Goal: Task Accomplishment & Management: Manage account settings

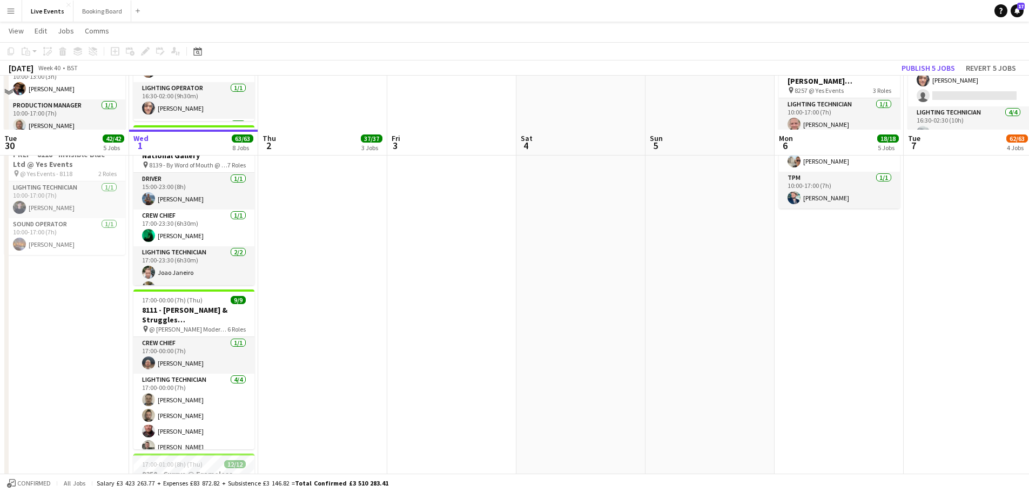
scroll to position [702, 0]
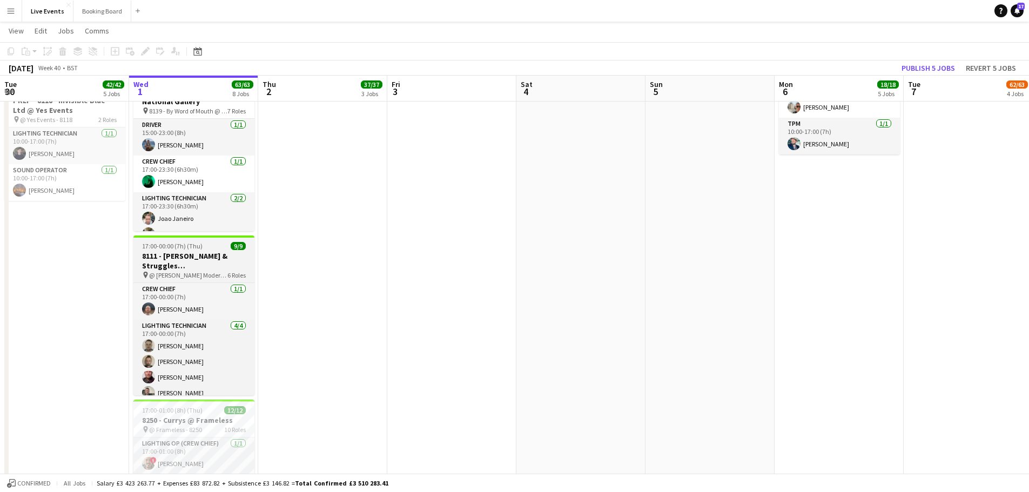
click at [182, 260] on h3 "8111 - [PERSON_NAME] & Struggles ([GEOGRAPHIC_DATA]) Ltd @ [PERSON_NAME][GEOGRA…" at bounding box center [193, 260] width 121 height 19
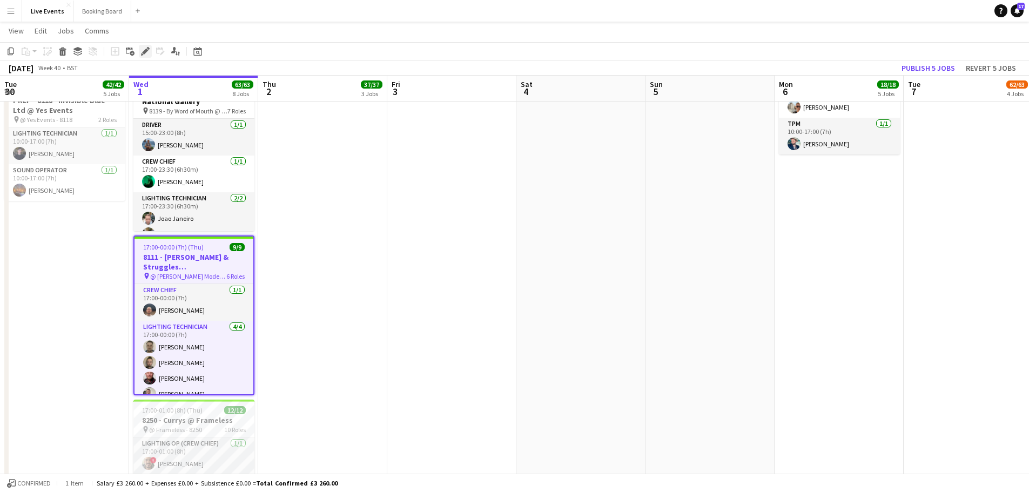
click at [142, 50] on icon "Edit" at bounding box center [145, 51] width 9 height 9
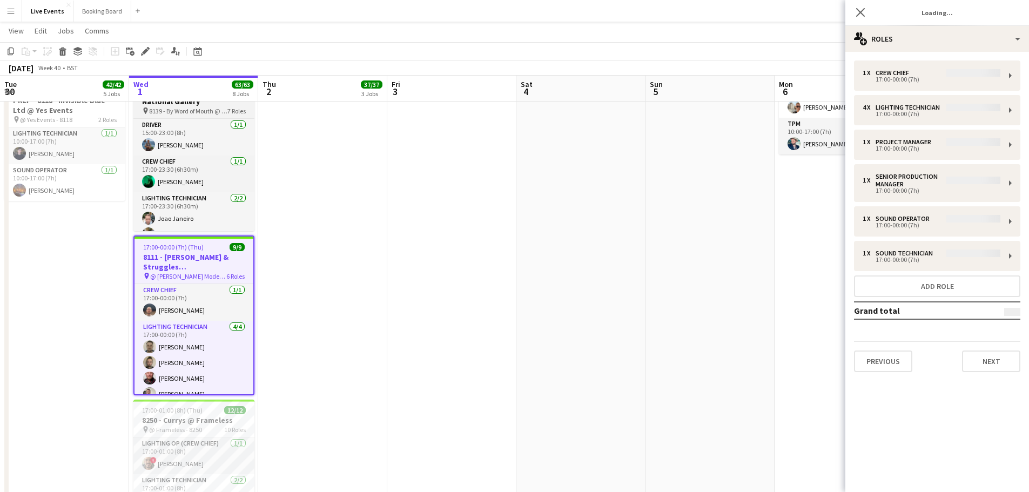
type input "**********"
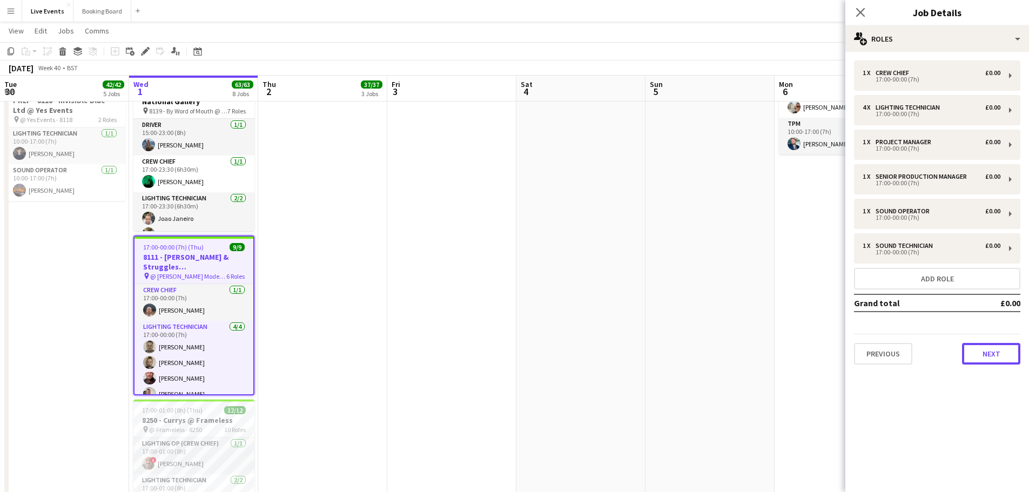
click at [991, 353] on button "Next" at bounding box center [991, 354] width 58 height 22
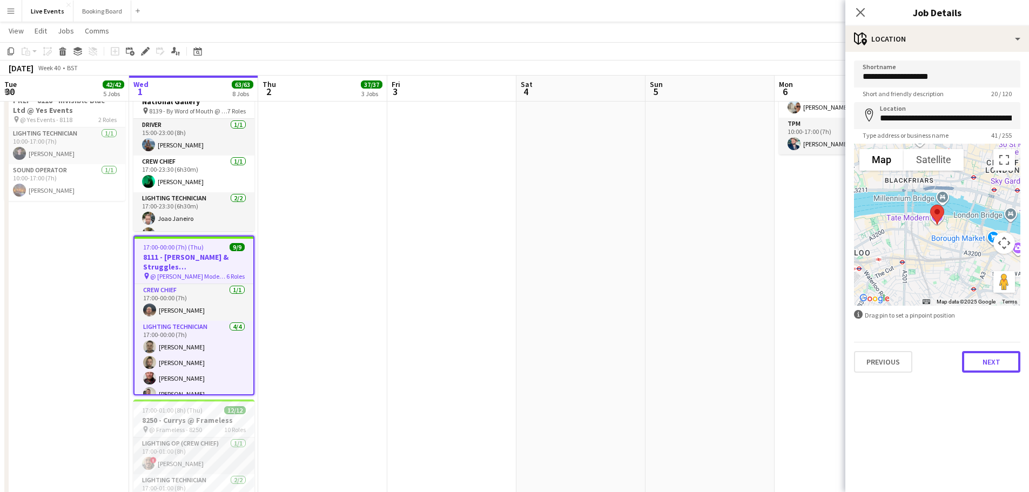
click at [999, 359] on button "Next" at bounding box center [991, 362] width 58 height 22
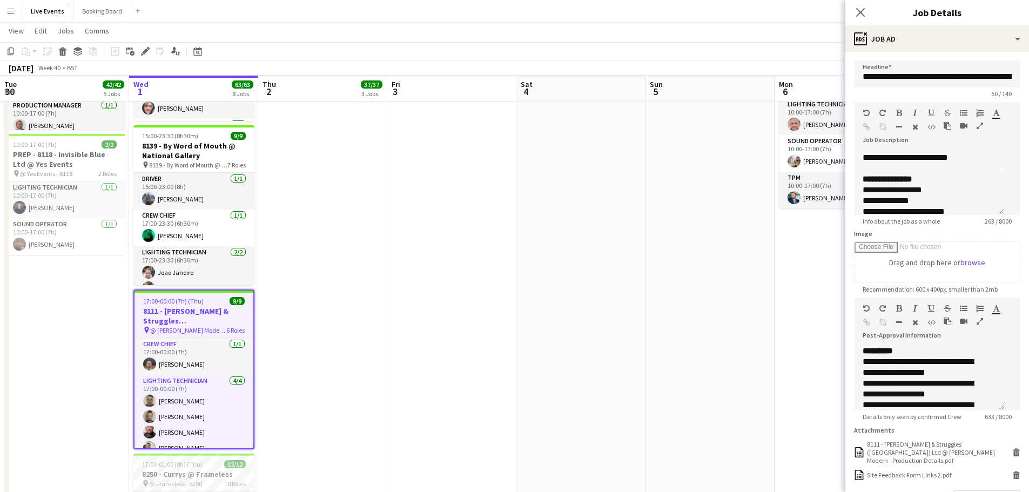
scroll to position [0, 0]
click at [916, 172] on div at bounding box center [929, 166] width 133 height 11
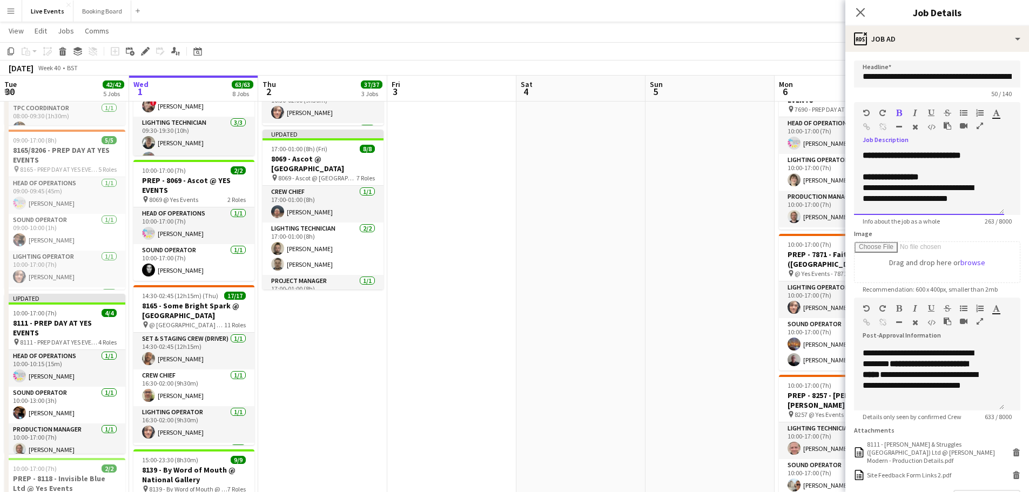
scroll to position [54, 0]
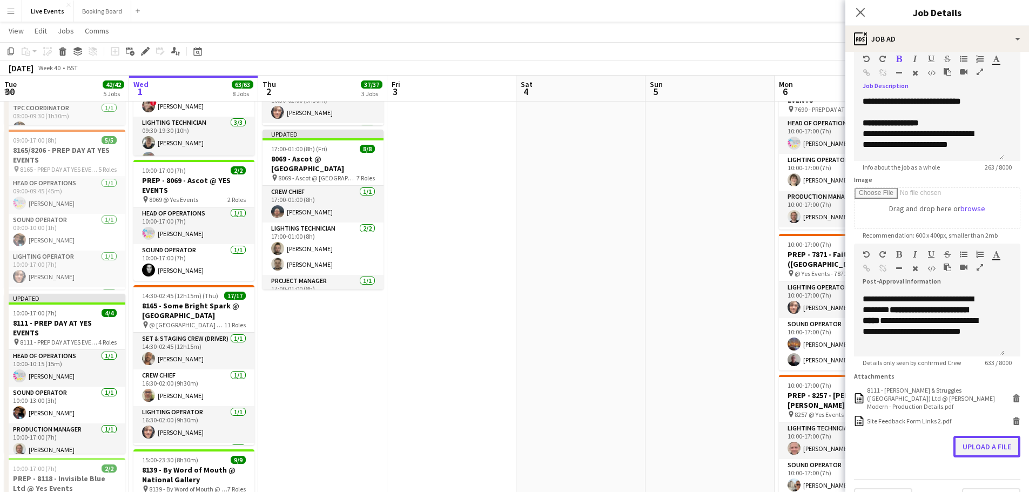
click at [967, 449] on form "**********" at bounding box center [938, 258] width 184 height 504
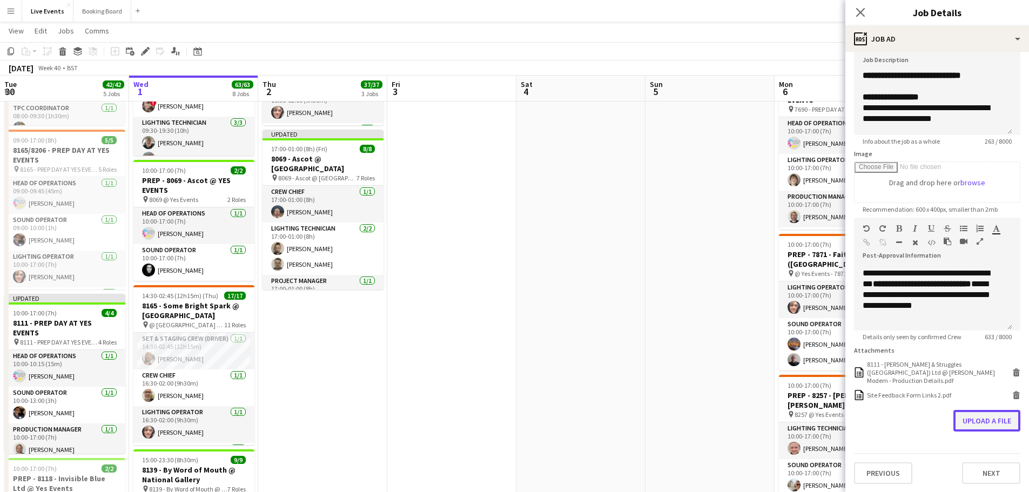
click at [974, 423] on button "Upload a file" at bounding box center [987, 421] width 67 height 22
click at [989, 448] on button "Upload a file" at bounding box center [987, 443] width 67 height 22
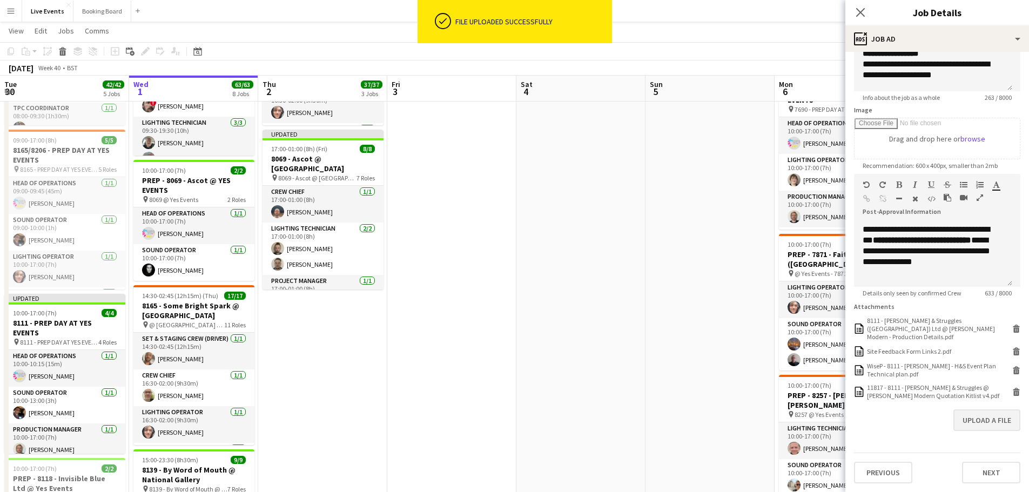
scroll to position [432, 0]
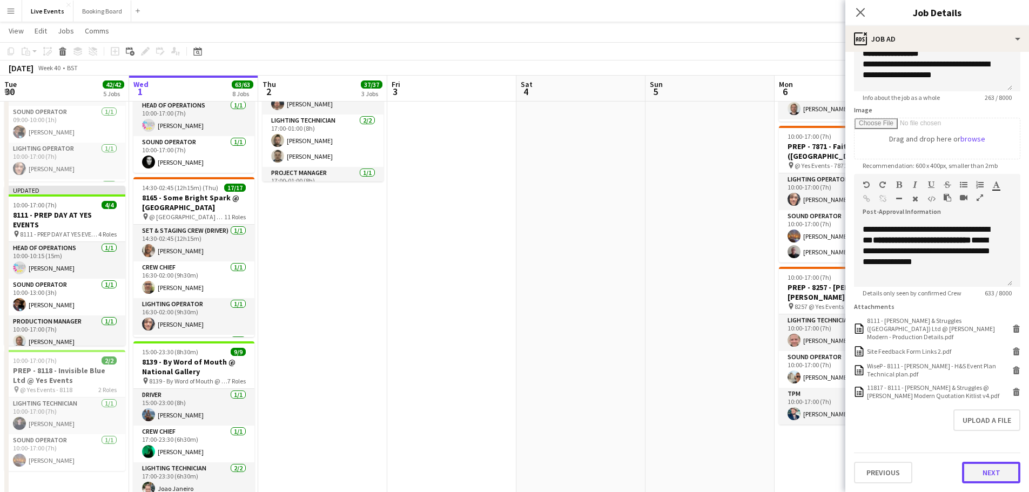
click at [985, 472] on button "Next" at bounding box center [991, 473] width 58 height 22
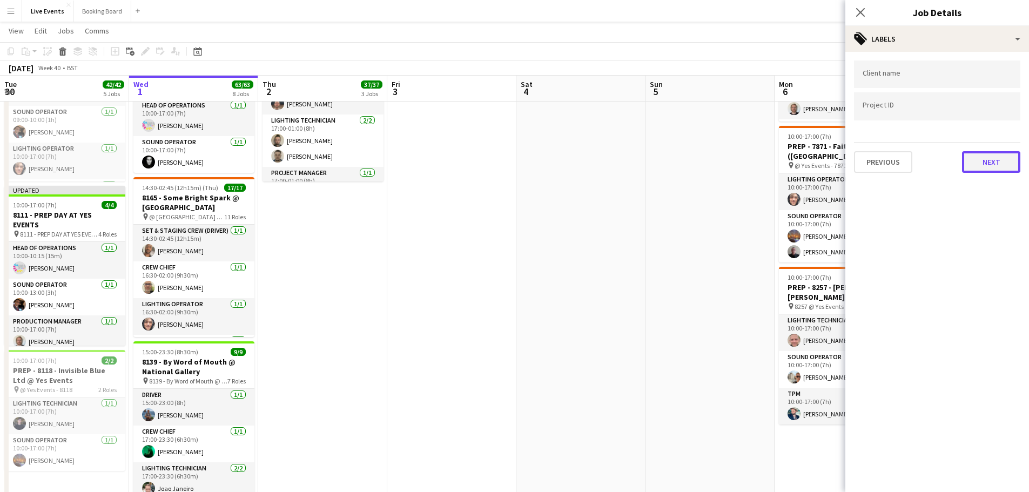
click at [989, 168] on button "Next" at bounding box center [991, 162] width 58 height 22
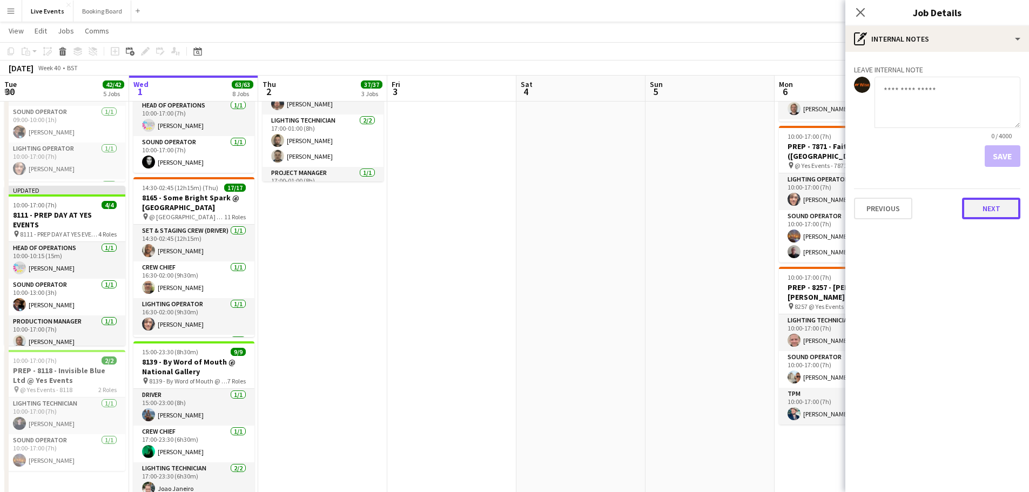
click at [977, 206] on button "Next" at bounding box center [991, 209] width 58 height 22
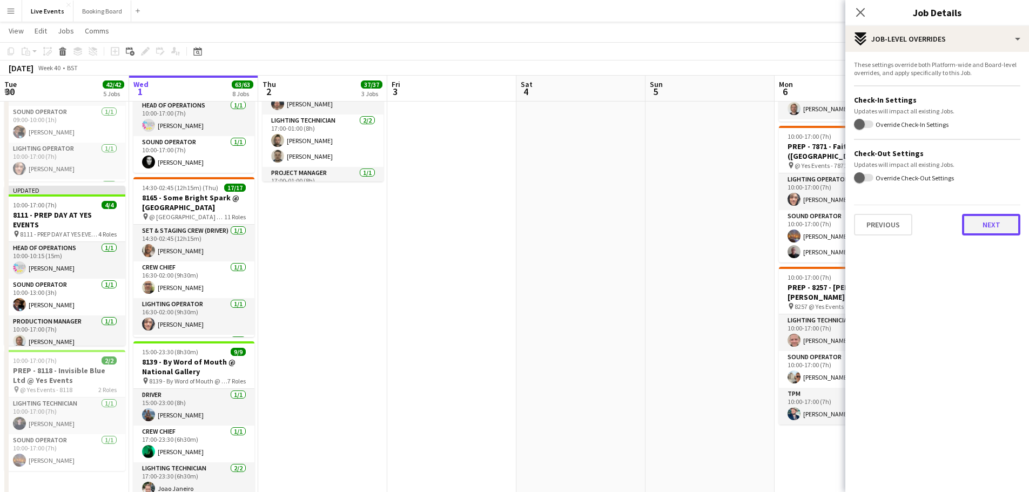
click at [983, 224] on button "Next" at bounding box center [991, 225] width 58 height 22
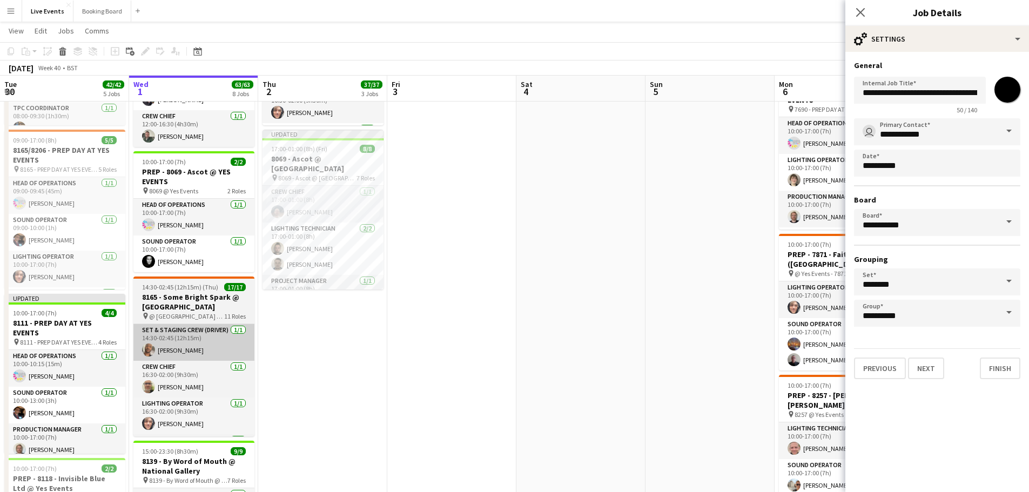
scroll to position [378, 0]
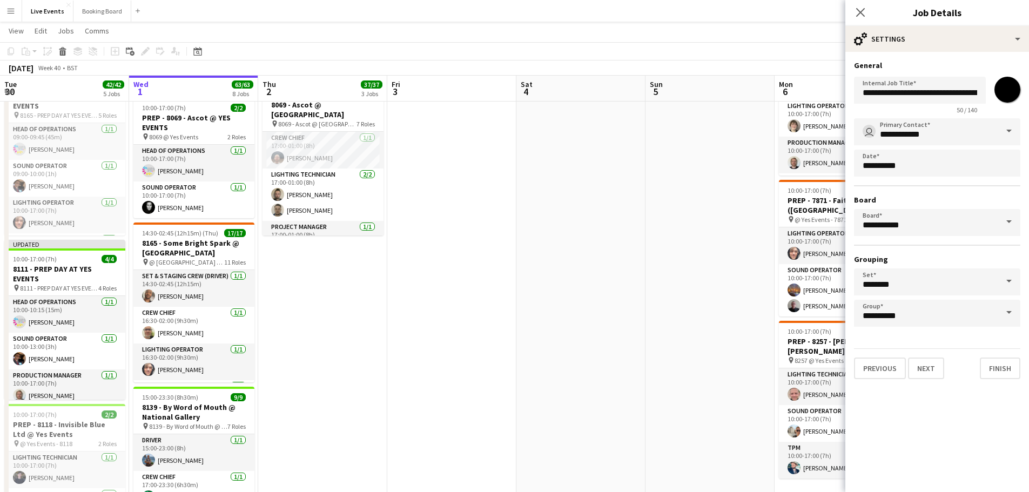
click at [323, 312] on app-date-cell "Updated 05:00-02:00 (21h) (Fri) 12/12 8118 - Invisible Blue Ltd @ [PERSON_NAME]…" at bounding box center [322, 321] width 129 height 1157
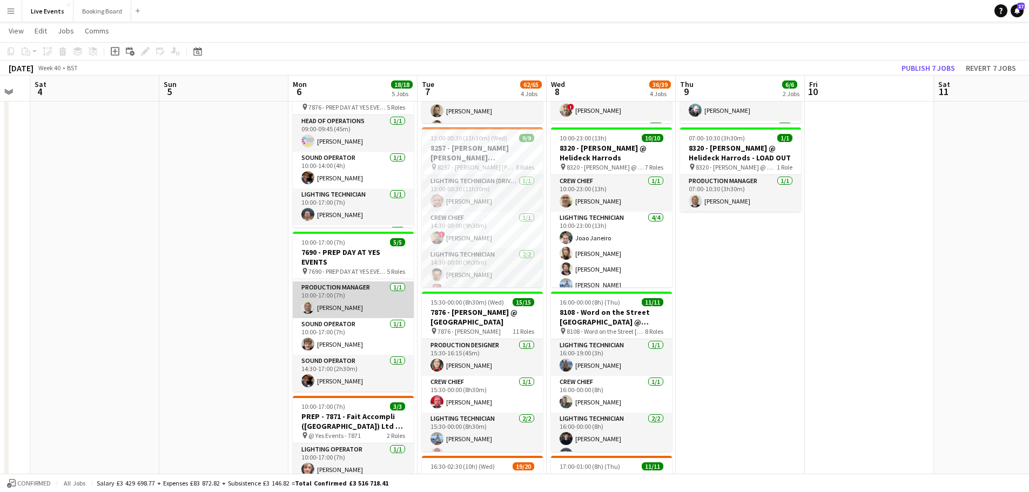
scroll to position [17, 0]
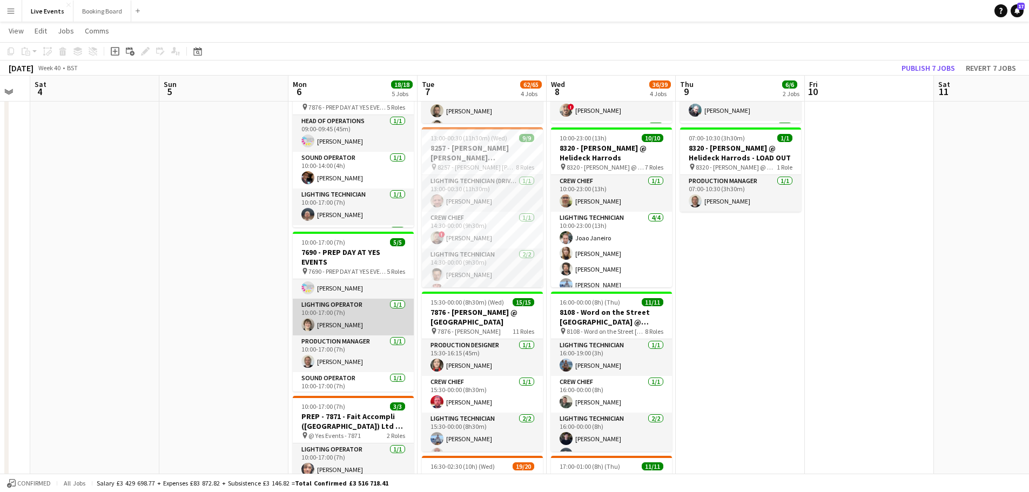
click at [347, 322] on app-card-role "Lighting Operator [DATE] 10:00-17:00 (7h) [PERSON_NAME]" at bounding box center [353, 317] width 121 height 37
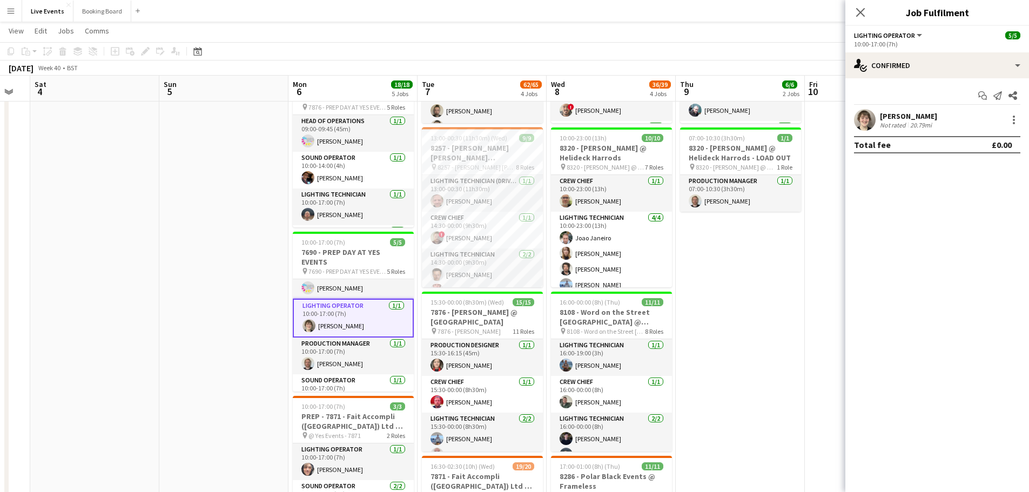
click at [967, 123] on div "[PERSON_NAME] Not rated 20.79mi" at bounding box center [938, 120] width 184 height 22
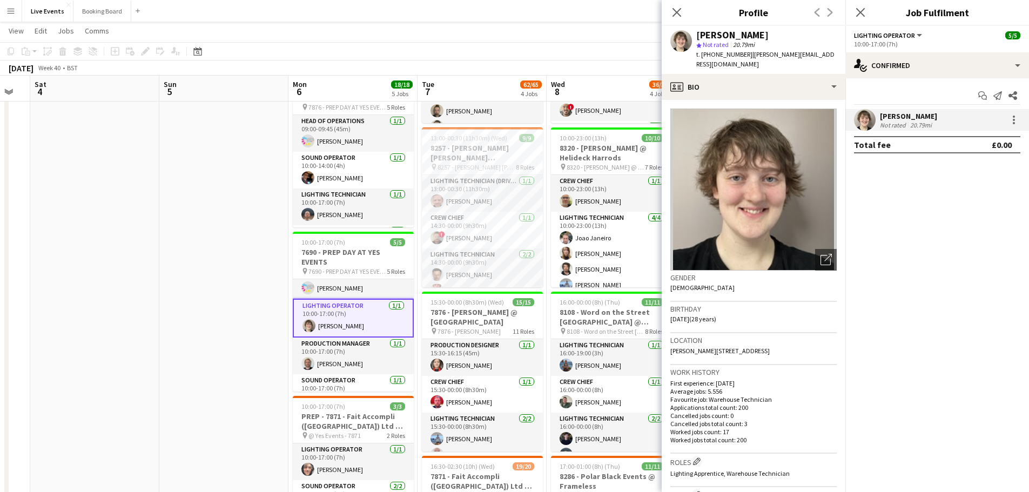
drag, startPoint x: 704, startPoint y: 53, endPoint x: 746, endPoint y: 57, distance: 42.3
click at [746, 57] on span "t. [PHONE_NUMBER]" at bounding box center [725, 54] width 56 height 8
click at [672, 14] on icon "Close pop-in" at bounding box center [677, 12] width 10 height 10
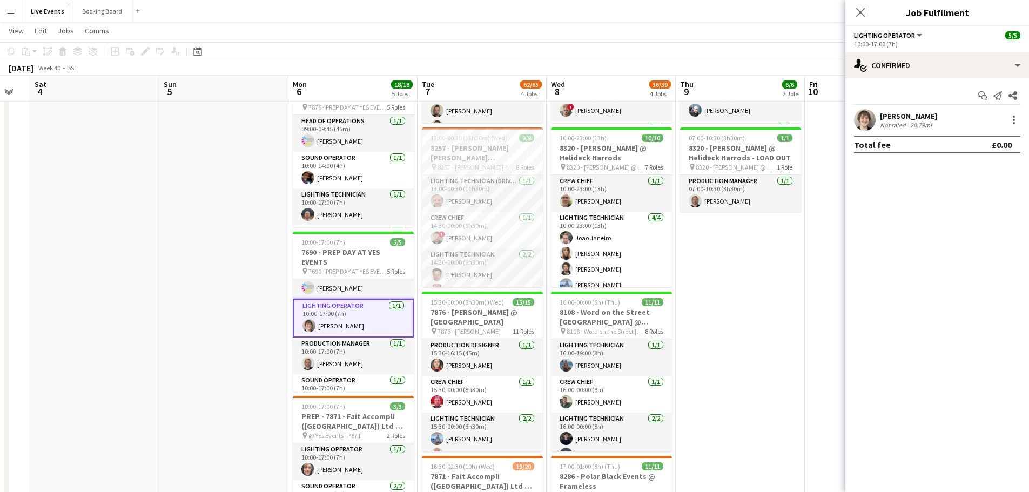
click at [861, 9] on icon "Close pop-in" at bounding box center [860, 12] width 9 height 9
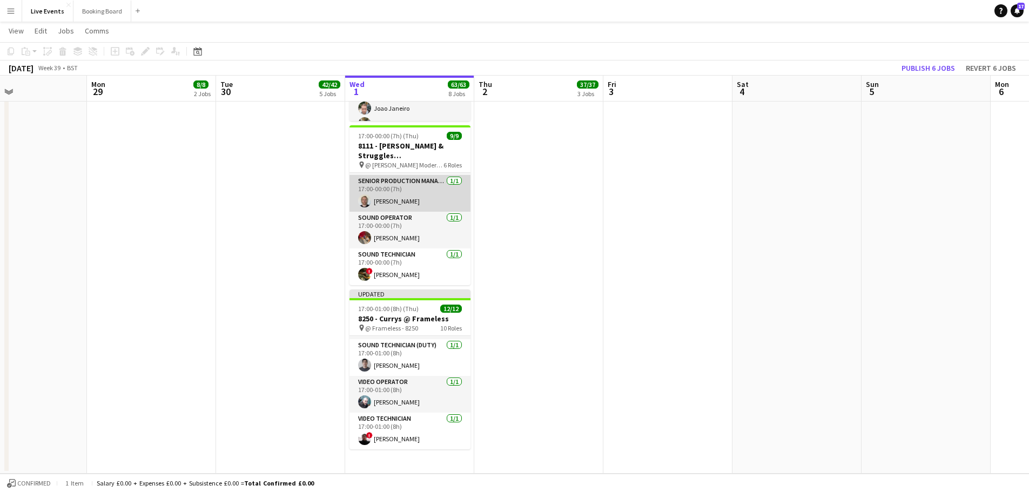
scroll to position [47, 0]
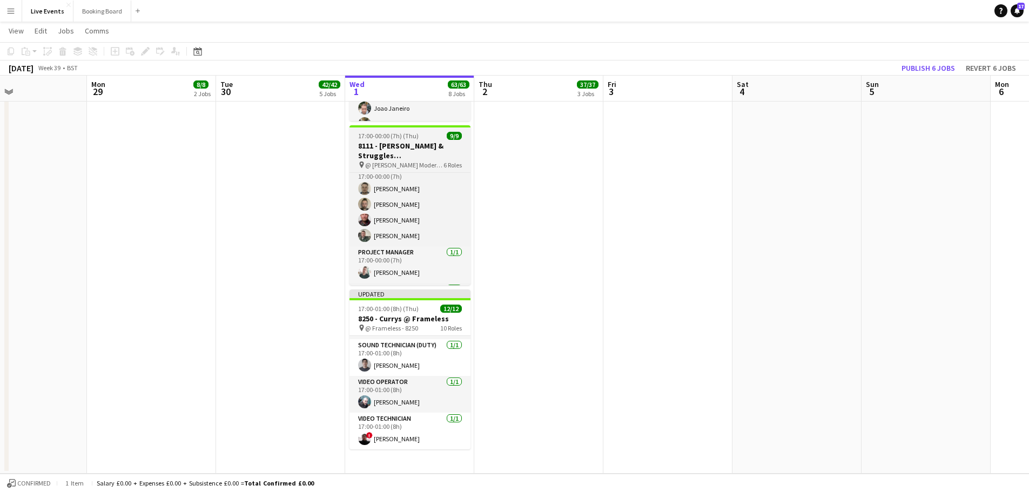
click at [384, 143] on h3 "8111 - [PERSON_NAME] & Struggles ([GEOGRAPHIC_DATA]) Ltd @ [PERSON_NAME][GEOGRA…" at bounding box center [410, 150] width 121 height 19
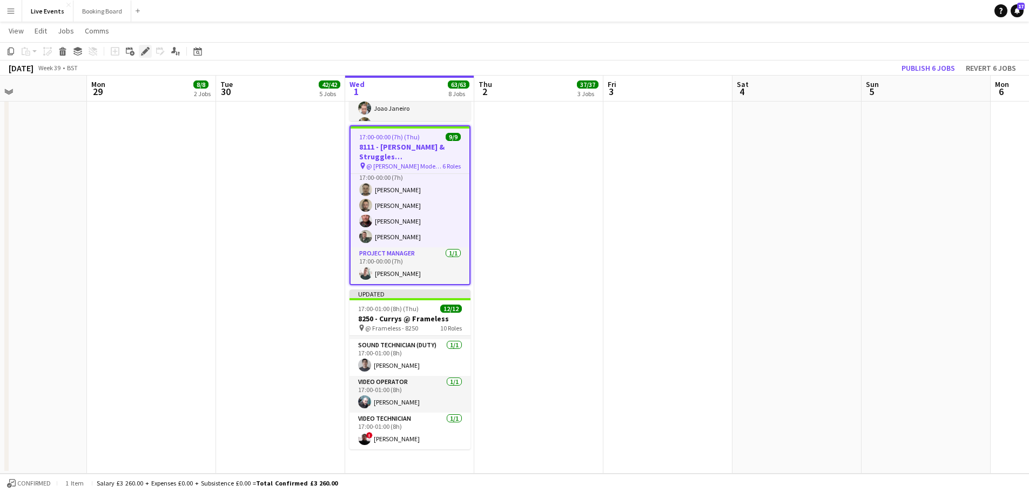
click at [145, 52] on icon at bounding box center [145, 52] width 6 height 6
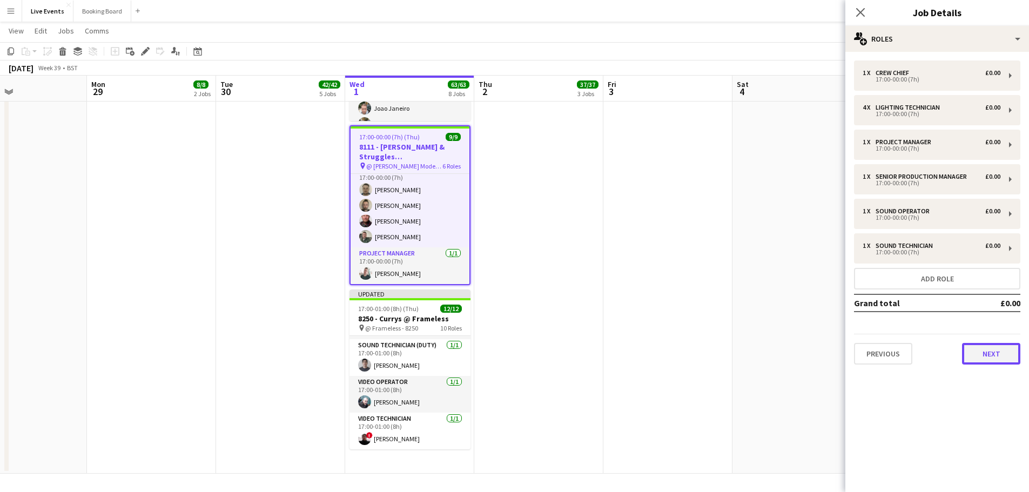
click at [982, 360] on button "Next" at bounding box center [991, 354] width 58 height 22
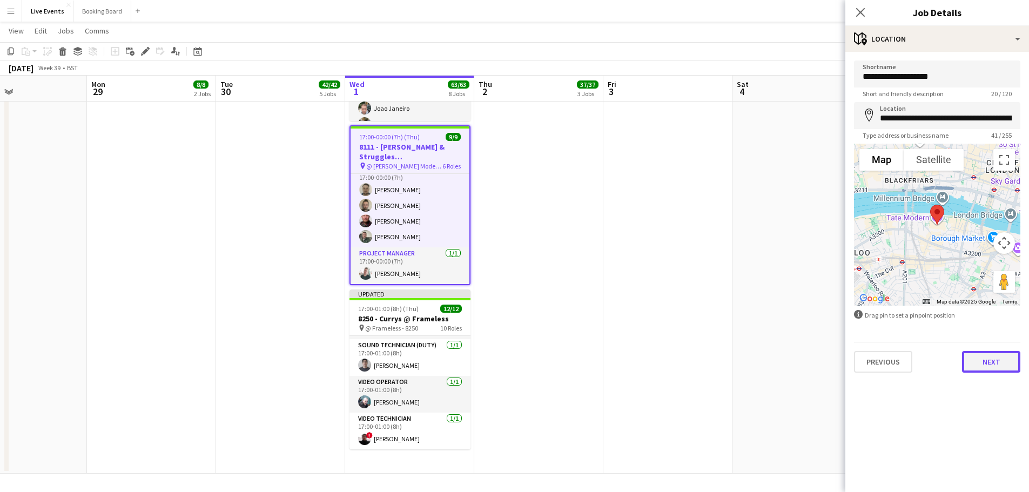
click at [997, 360] on button "Next" at bounding box center [991, 362] width 58 height 22
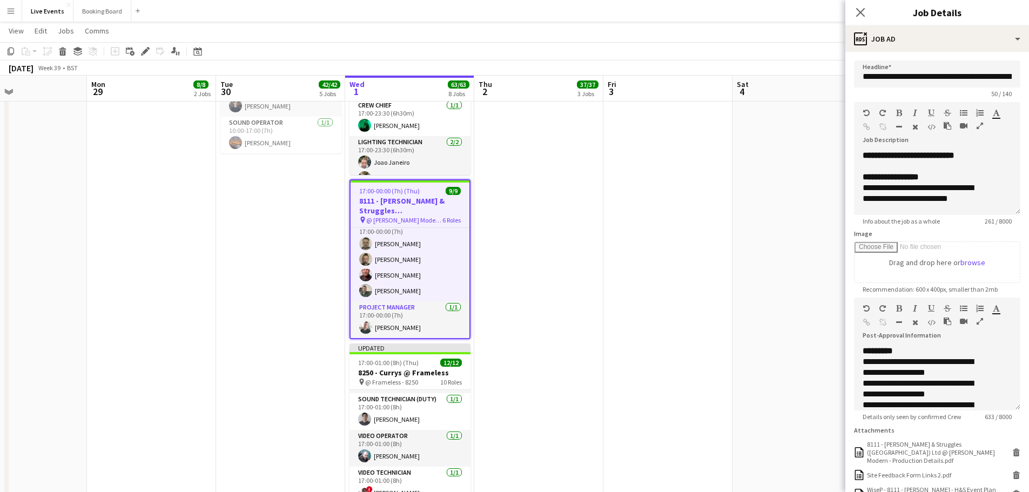
scroll to position [642, 0]
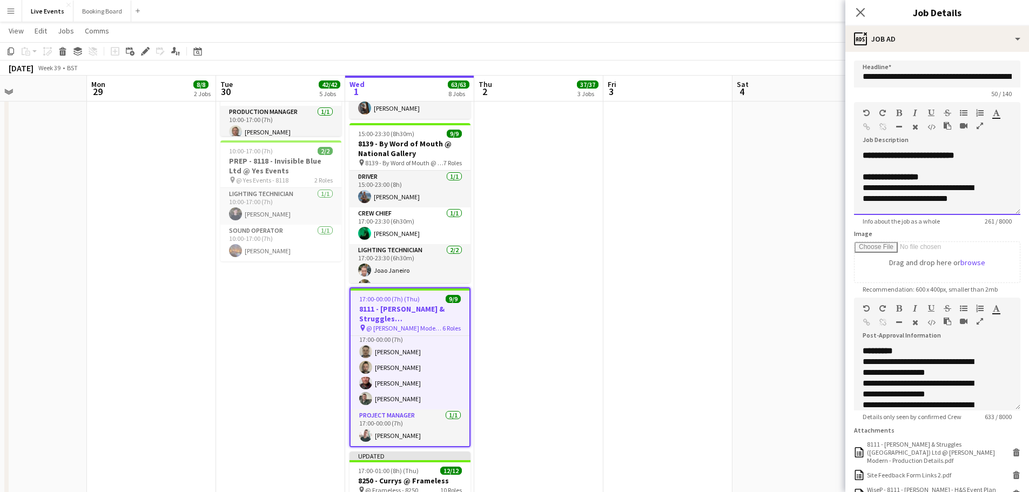
click at [973, 161] on div "**********" at bounding box center [937, 155] width 149 height 11
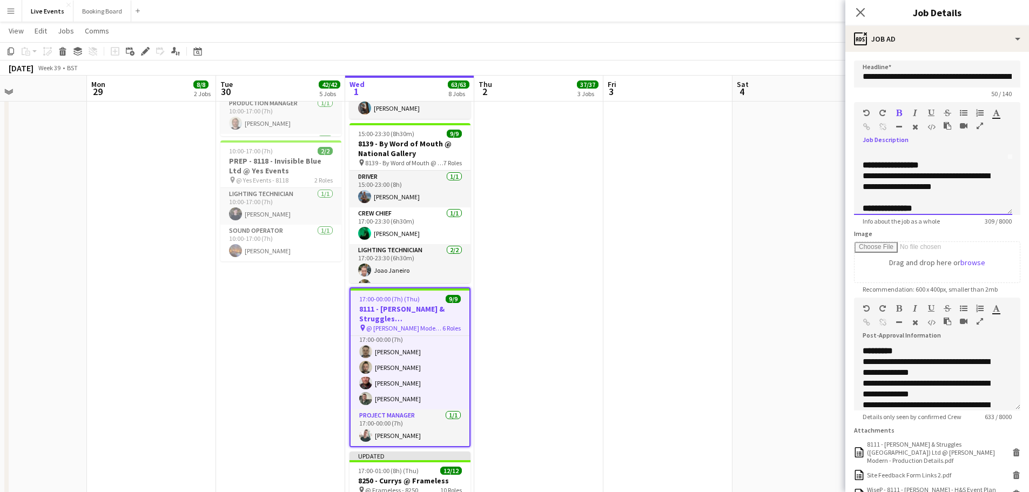
scroll to position [1, 0]
click at [927, 180] on div "**********" at bounding box center [933, 176] width 141 height 11
click at [871, 182] on div at bounding box center [933, 176] width 141 height 11
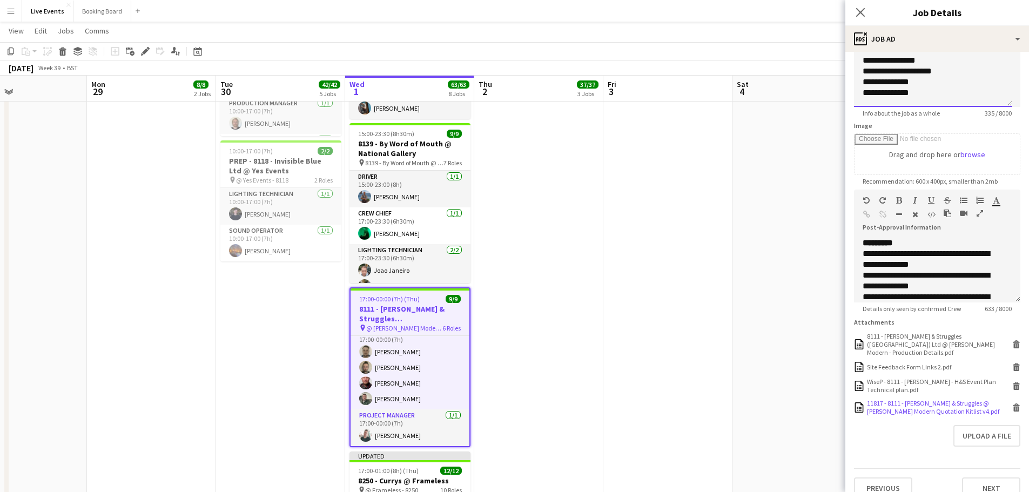
scroll to position [124, 0]
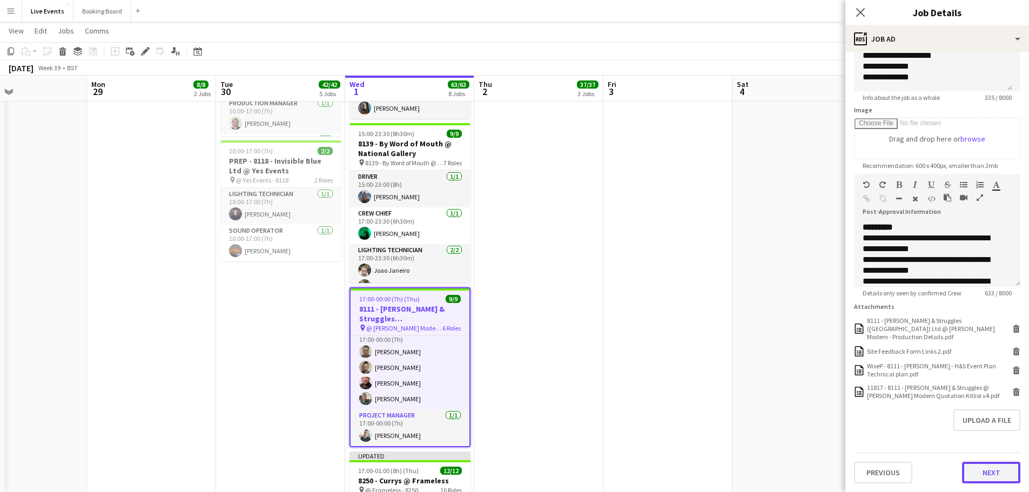
click at [980, 476] on button "Next" at bounding box center [991, 473] width 58 height 22
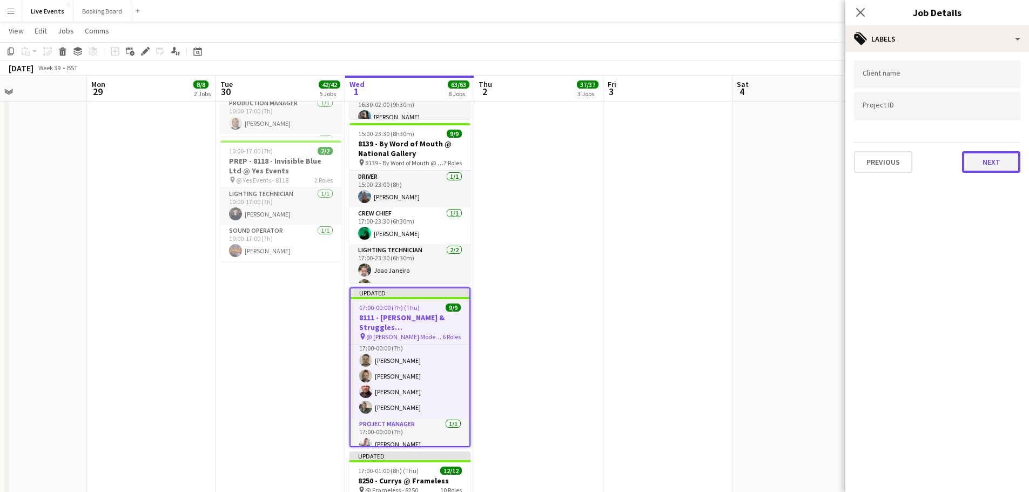
click at [976, 162] on button "Next" at bounding box center [991, 162] width 58 height 22
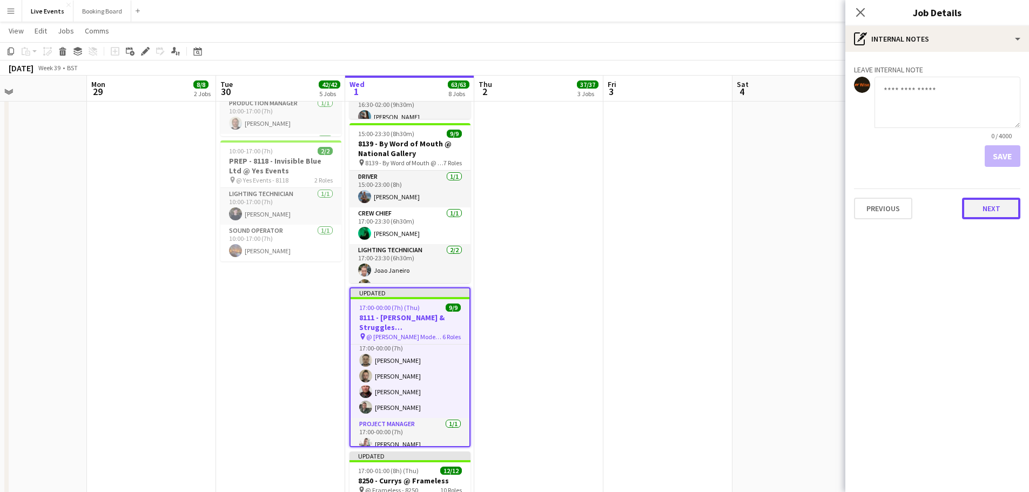
click at [979, 203] on button "Next" at bounding box center [991, 209] width 58 height 22
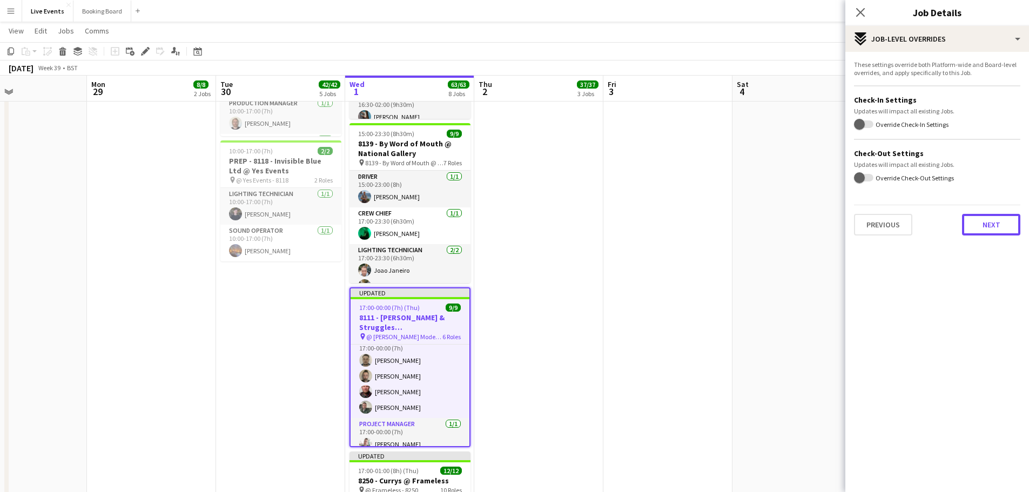
click at [980, 228] on button "Next" at bounding box center [991, 225] width 58 height 22
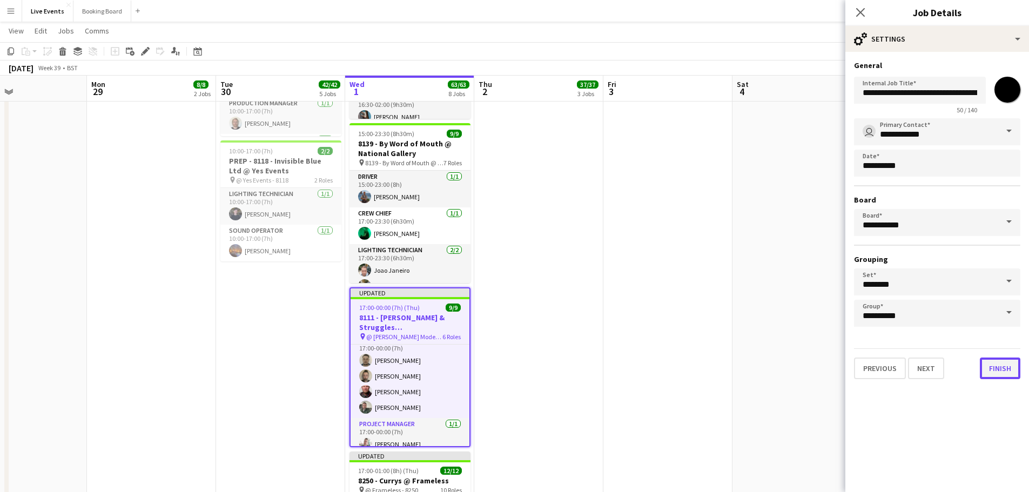
click at [994, 366] on button "Finish" at bounding box center [1000, 369] width 41 height 22
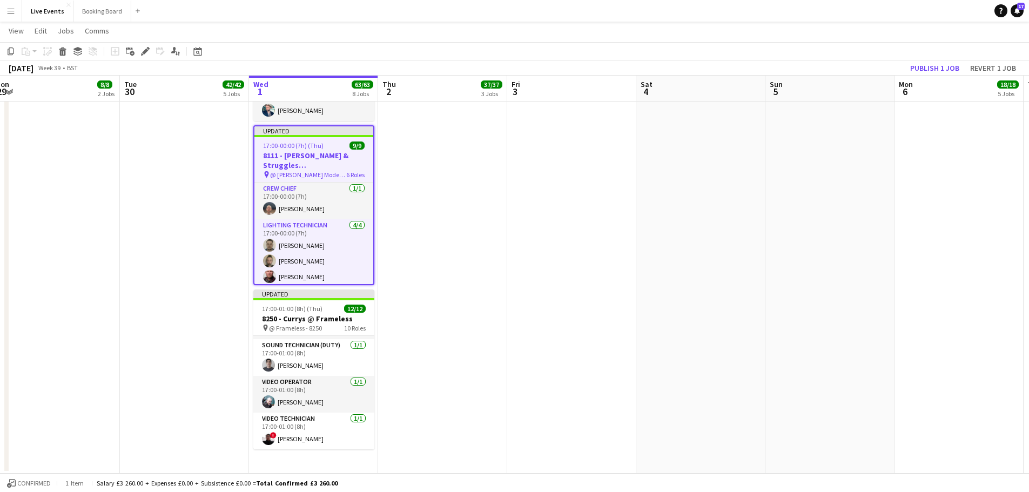
scroll to position [0, 430]
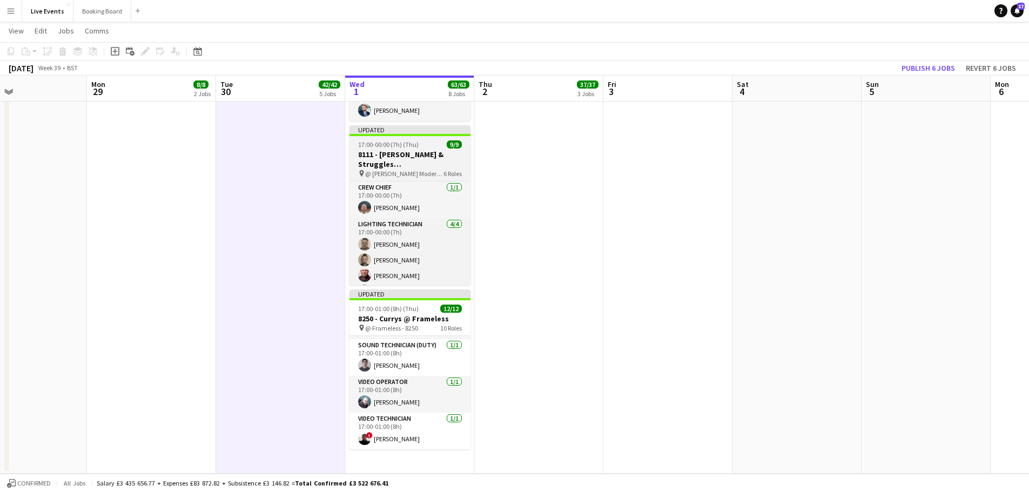
click at [397, 158] on h3 "8111 - [PERSON_NAME] & Struggles ([GEOGRAPHIC_DATA]) Ltd @ [PERSON_NAME][GEOGRA…" at bounding box center [410, 159] width 121 height 19
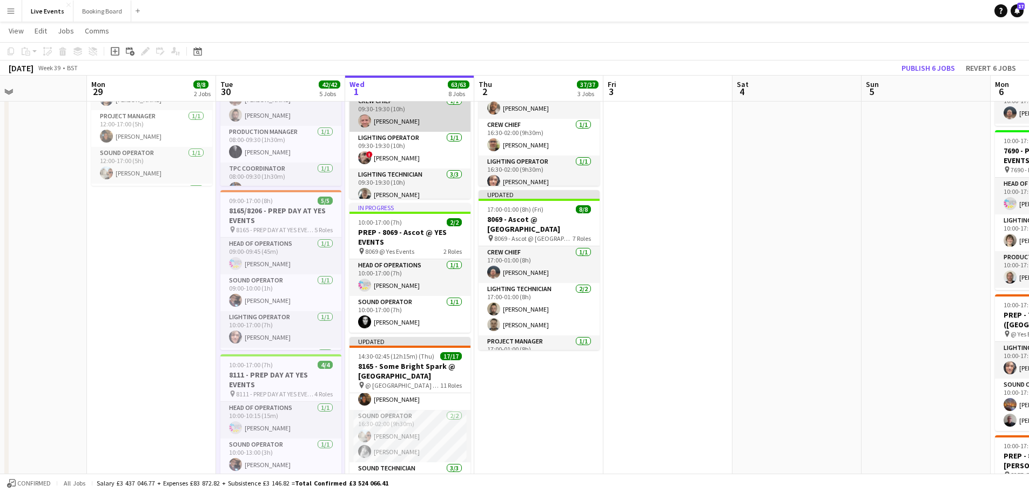
scroll to position [102, 0]
